Goal: Transaction & Acquisition: Download file/media

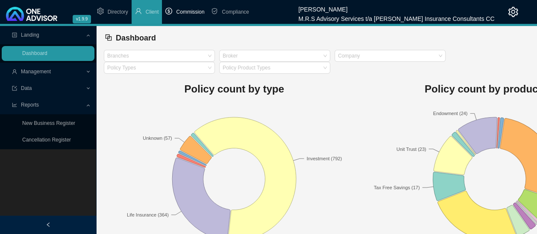
click at [193, 12] on span "Commission" at bounding box center [190, 12] width 28 height 6
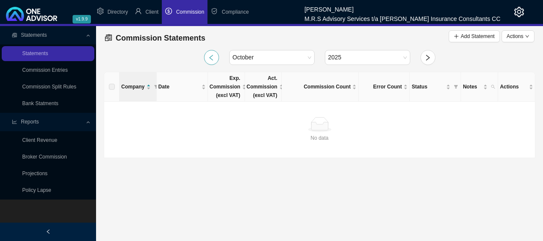
click at [210, 59] on icon "left" at bounding box center [211, 57] width 7 height 7
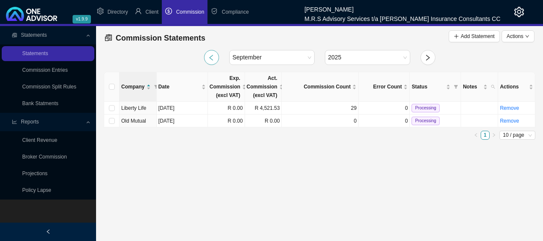
click at [210, 59] on icon "left" at bounding box center [211, 57] width 7 height 7
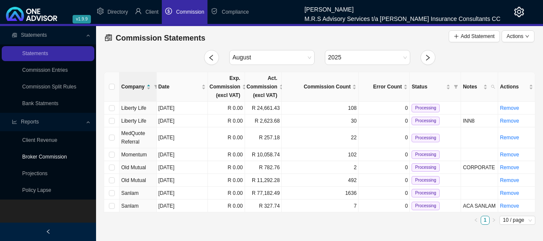
click at [53, 154] on link "Broker Commission" at bounding box center [44, 157] width 45 height 6
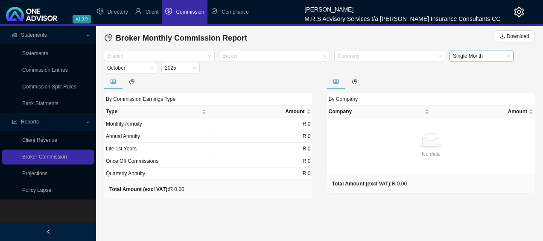
click at [482, 56] on span "Single Month" at bounding box center [481, 55] width 57 height 11
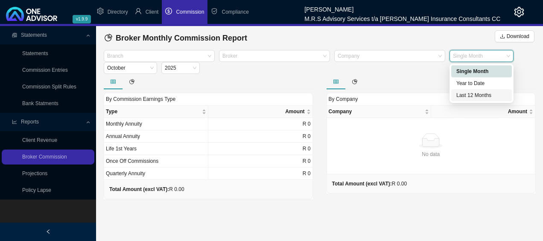
click at [474, 97] on div "Last 12 Months" at bounding box center [482, 95] width 50 height 9
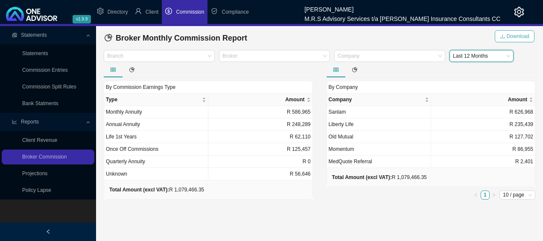
click at [525, 36] on span "Download" at bounding box center [518, 36] width 23 height 9
